Goal: Task Accomplishment & Management: Use online tool/utility

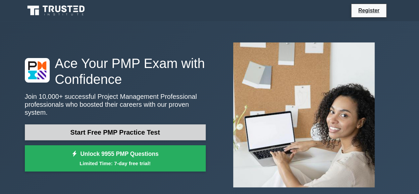
click at [119, 124] on link "Start Free PMP Practice Test" at bounding box center [115, 132] width 181 height 16
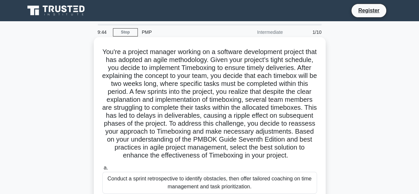
drag, startPoint x: 130, startPoint y: 29, endPoint x: 121, endPoint y: 40, distance: 14.6
click at [130, 29] on link "Stop" at bounding box center [125, 32] width 25 height 8
